Goal: Check status: Check status

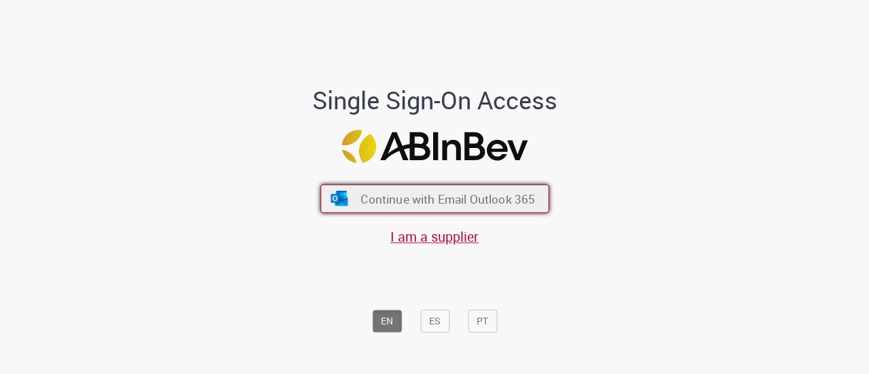
click at [420, 204] on span "Continue with Email Outlook 365" at bounding box center [448, 199] width 175 height 16
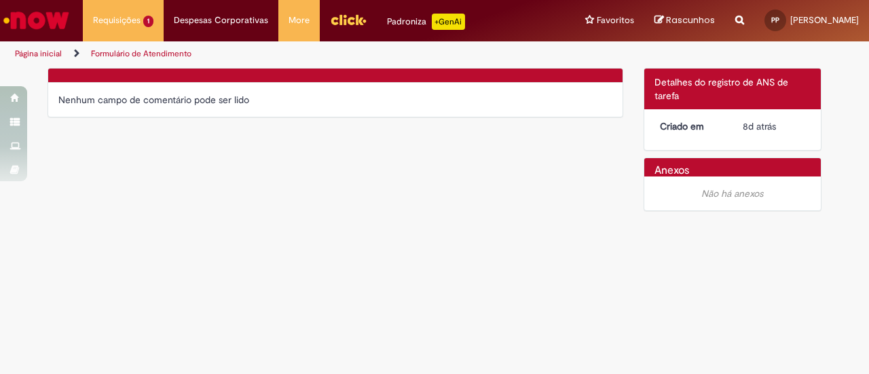
click at [198, 103] on div "Nenhum campo de comentário pode ser lido" at bounding box center [335, 100] width 554 height 14
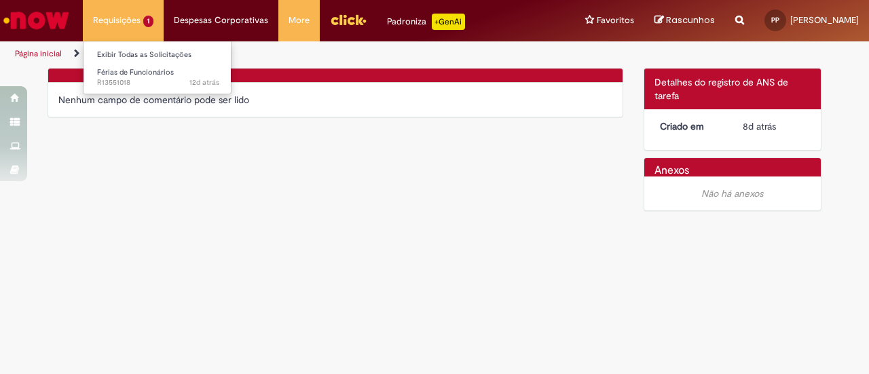
click at [107, 26] on li "Requisições 1 Exibir Todas as Solicitações Férias de Funcionários 12d atrás 12 …" at bounding box center [123, 20] width 81 height 41
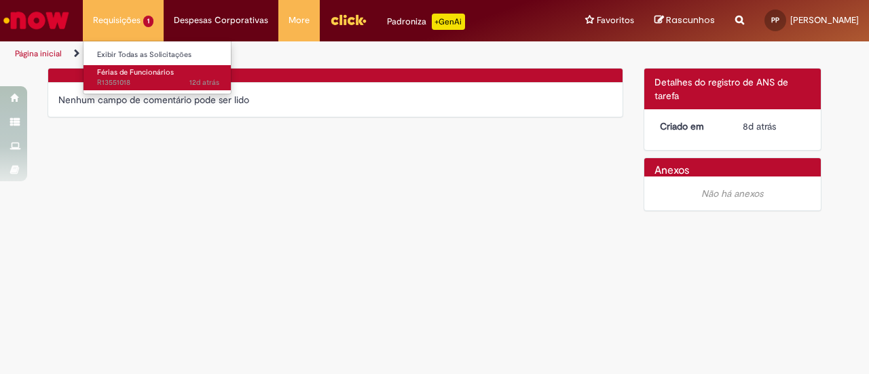
click at [140, 86] on span "12d atrás 12 dias atrás R13551018" at bounding box center [158, 82] width 122 height 11
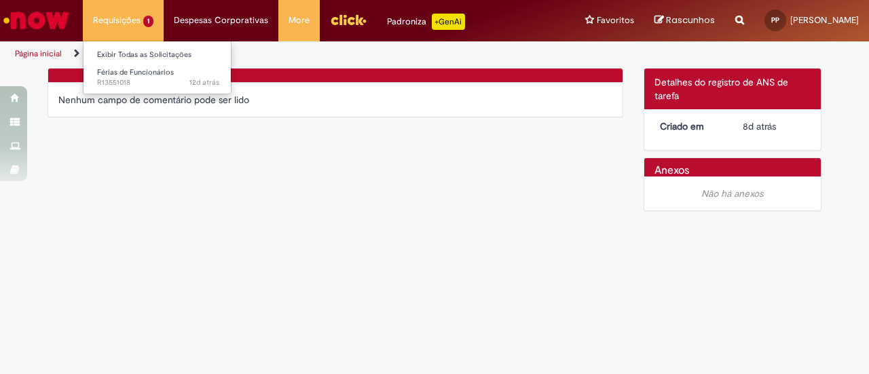
click at [141, 21] on li "Requisições 1 Exibir Todas as Solicitações Férias de Funcionários 12d atrás 12 …" at bounding box center [123, 20] width 81 height 41
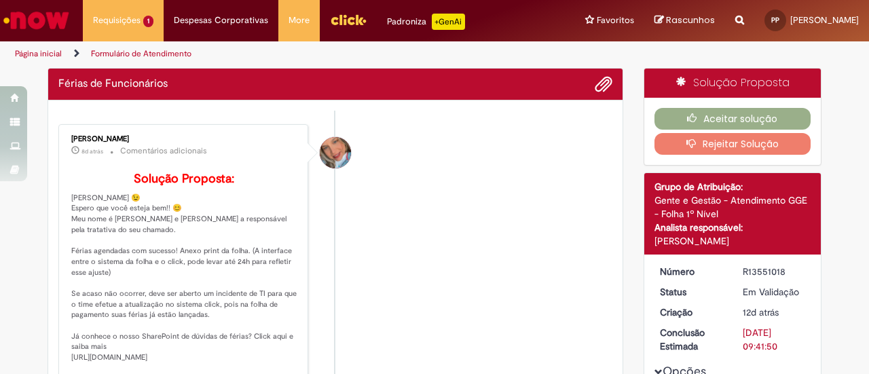
click at [459, 196] on li "[PERSON_NAME] 8d atrás 8 dias atrás Comentários adicionais Solução Proposta:" at bounding box center [335, 281] width 554 height 314
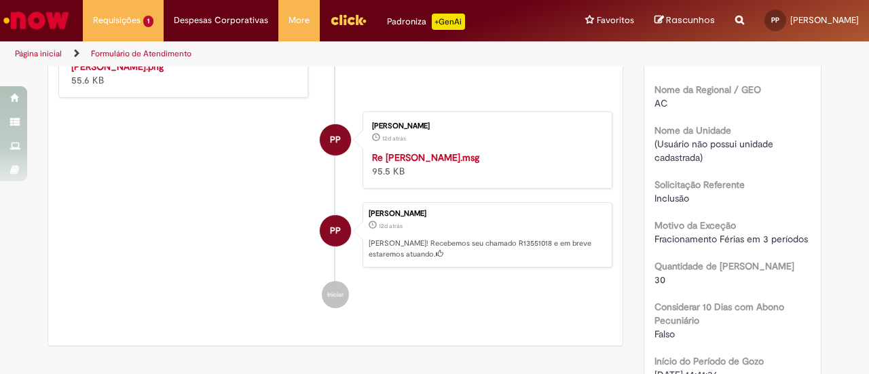
scroll to position [467, 0]
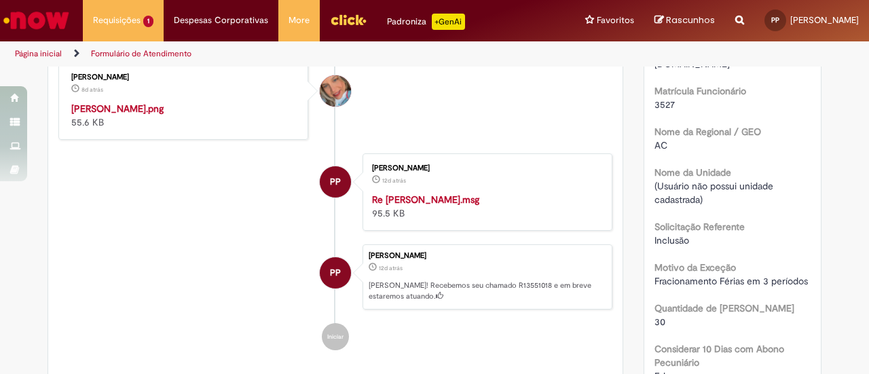
click at [168, 102] on img "Histórico de tíquete" at bounding box center [184, 102] width 226 height 0
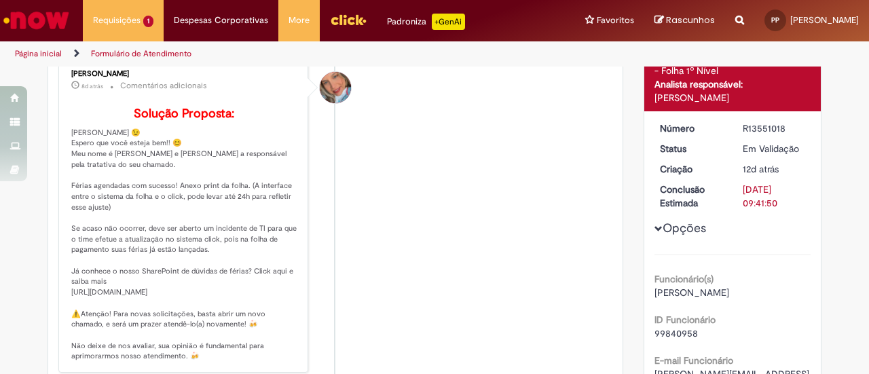
scroll to position [0, 0]
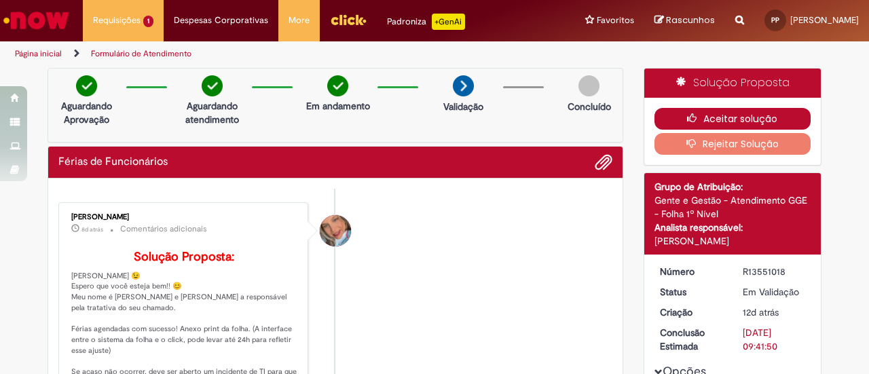
click at [751, 113] on button "Aceitar solução" at bounding box center [733, 119] width 157 height 22
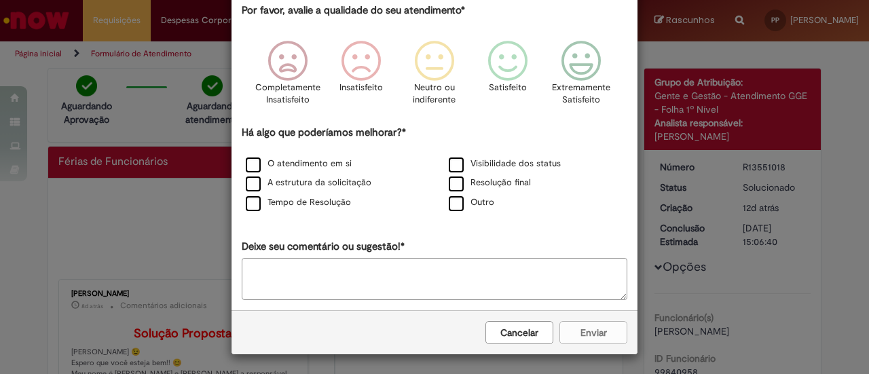
scroll to position [81, 0]
click at [524, 325] on button "Cancelar" at bounding box center [520, 333] width 68 height 23
